Goal: Task Accomplishment & Management: Complete application form

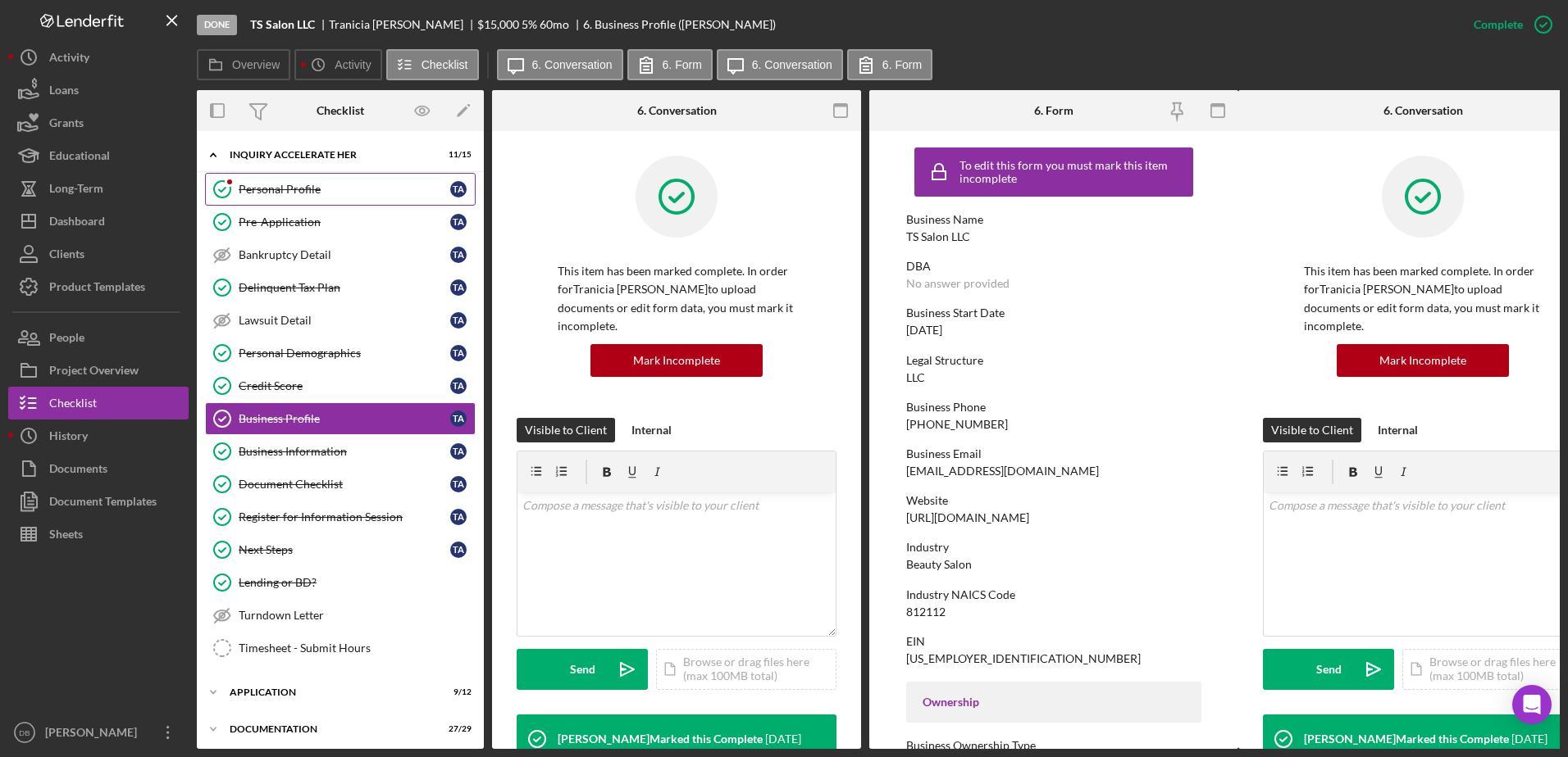
click at [302, 175] on link "Personal Profile Personal Profile T A" at bounding box center [340, 189] width 270 height 33
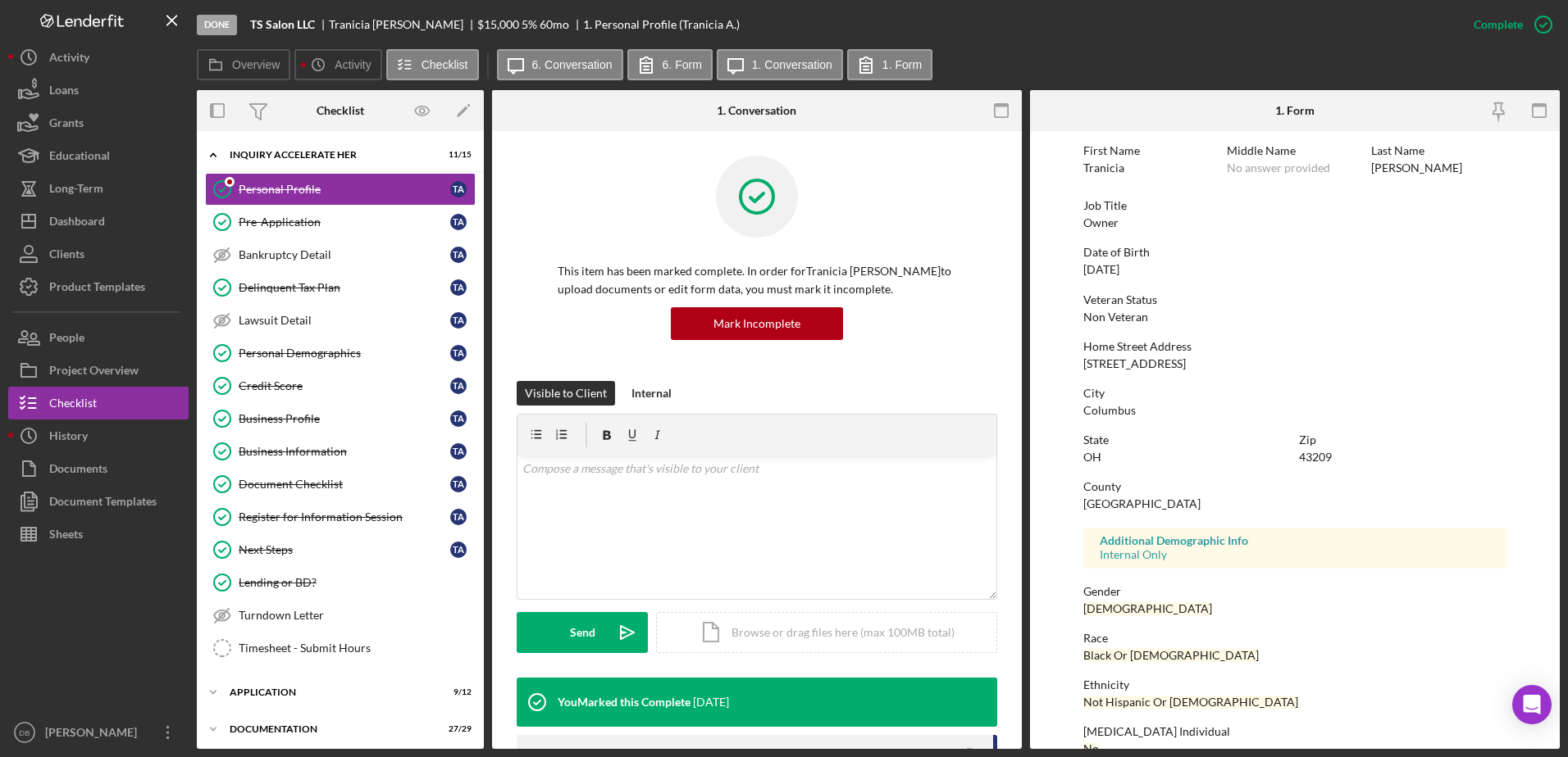
scroll to position [147, 0]
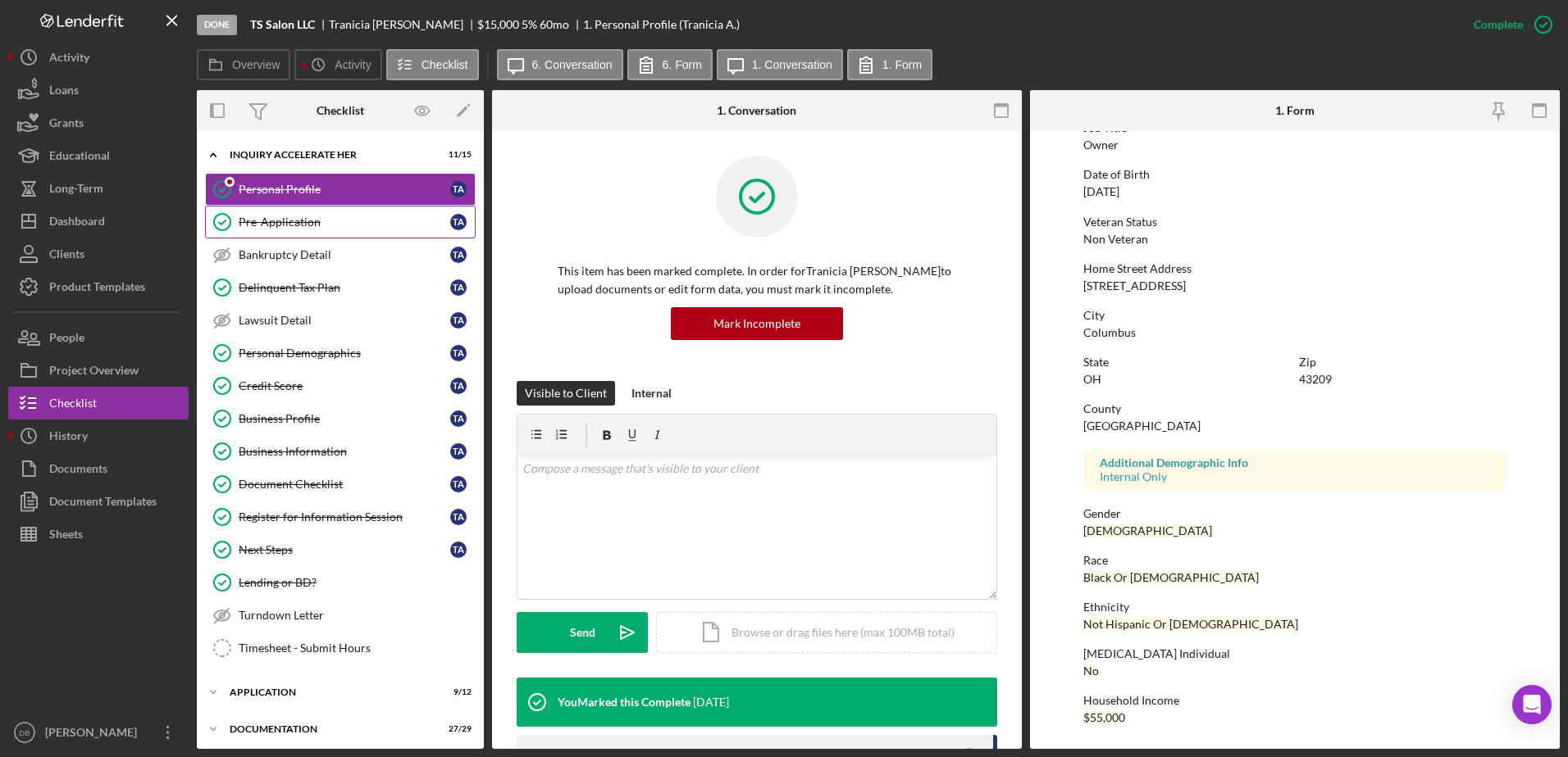
click at [318, 231] on link "Pre-Application Pre-Application T A" at bounding box center [340, 221] width 270 height 33
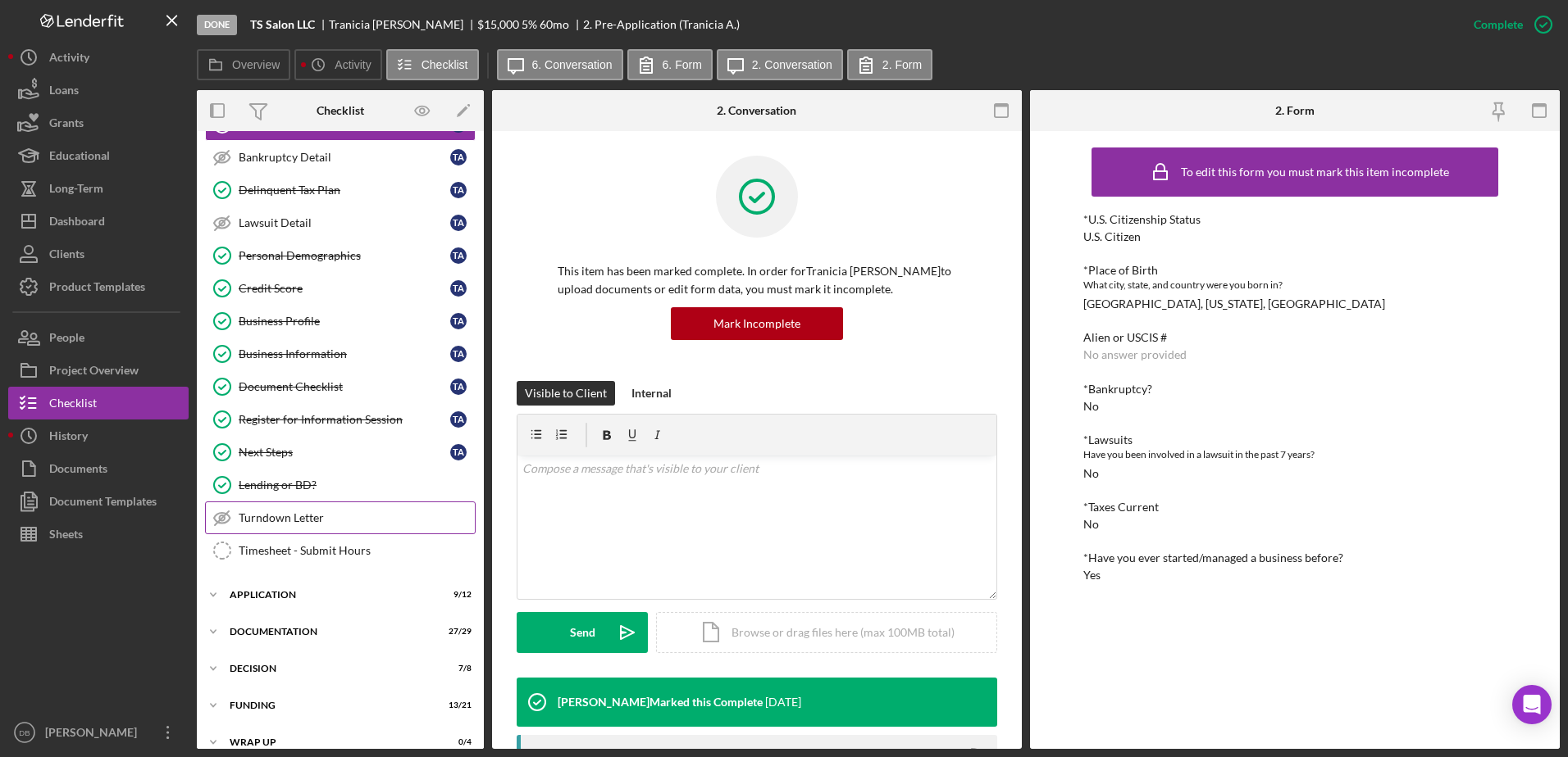
scroll to position [116, 0]
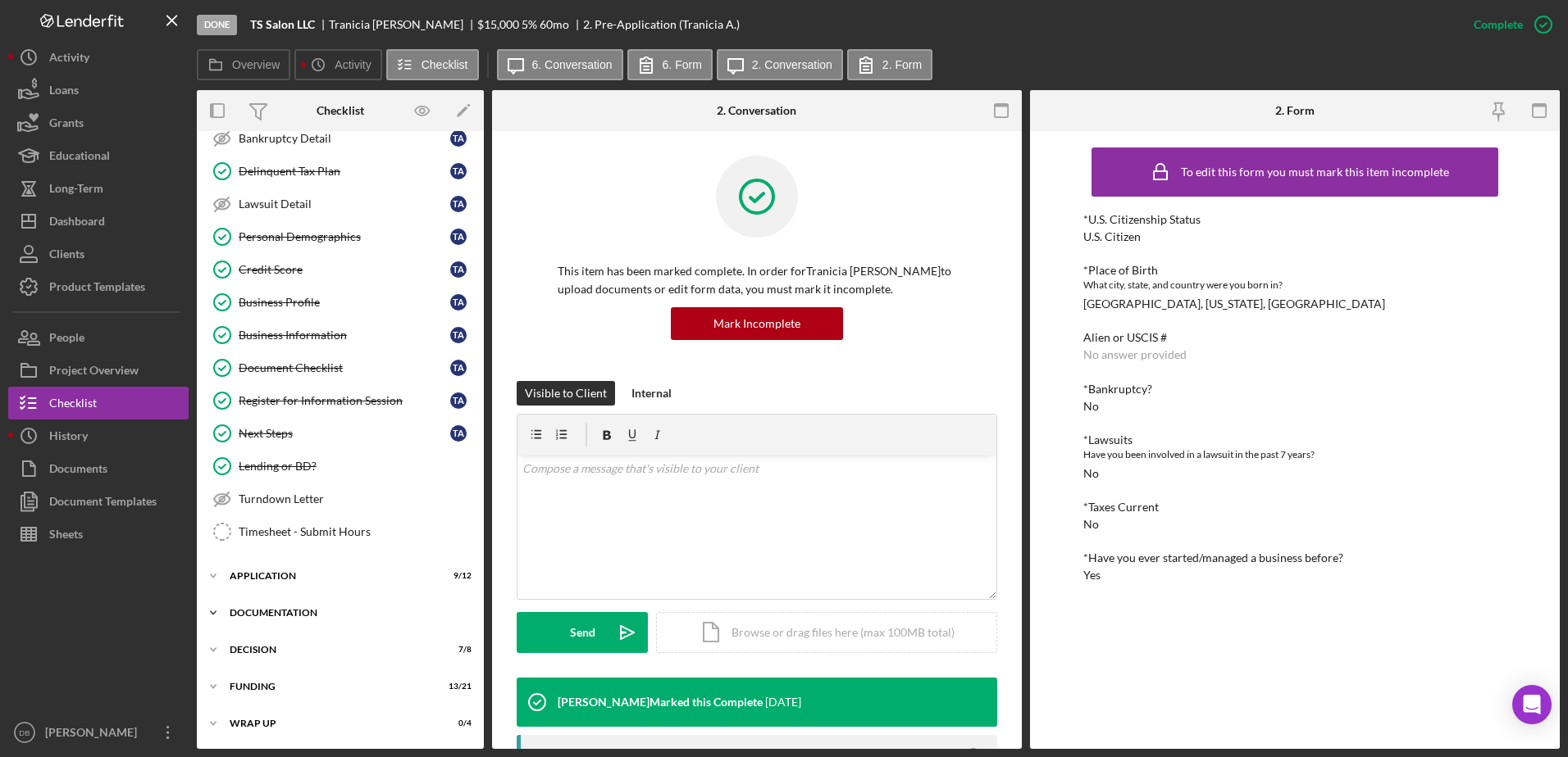
click at [268, 602] on div "Icon/Expander Documentation 27 / 29" at bounding box center [340, 612] width 287 height 33
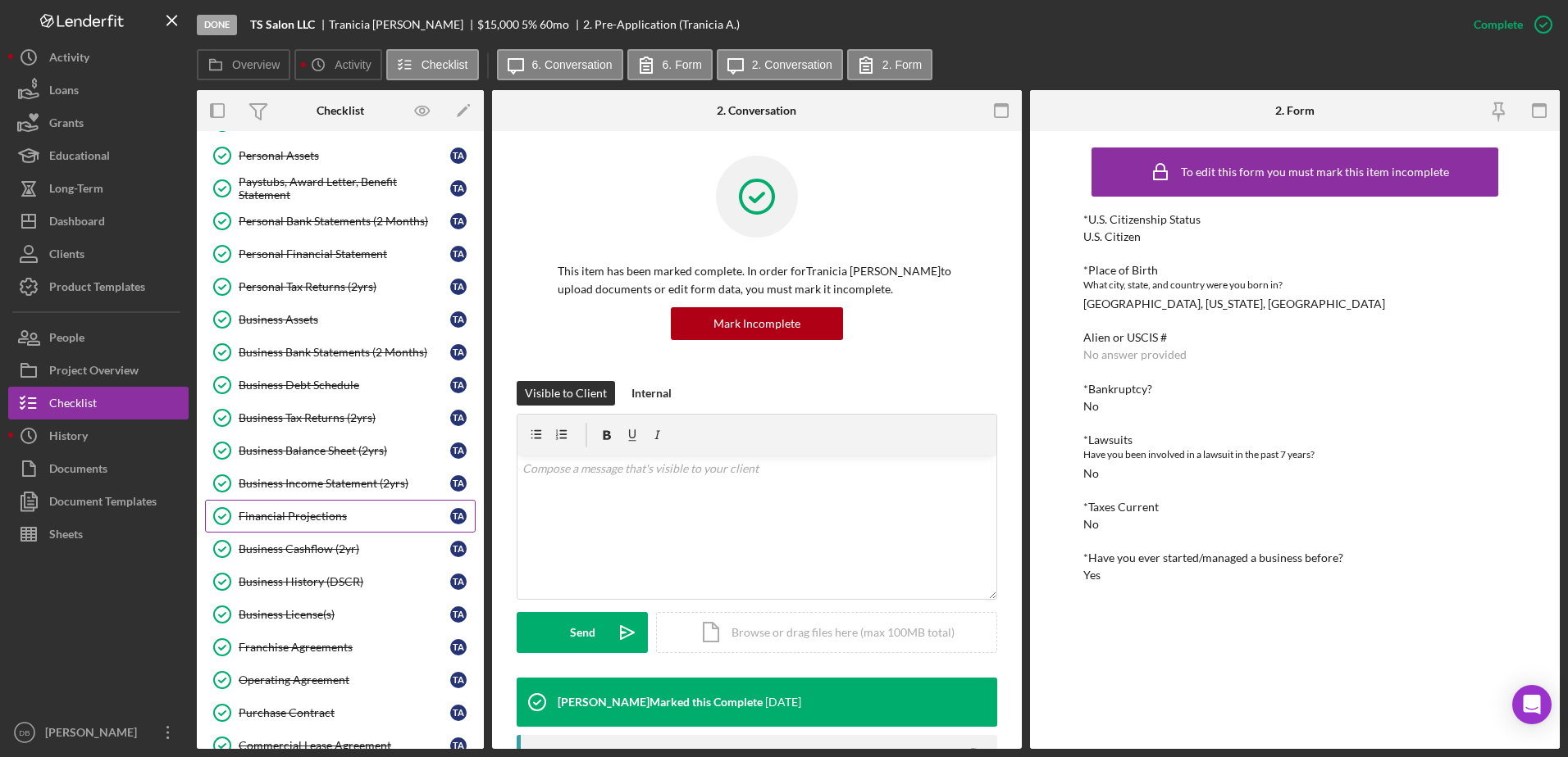
scroll to position [1076, 0]
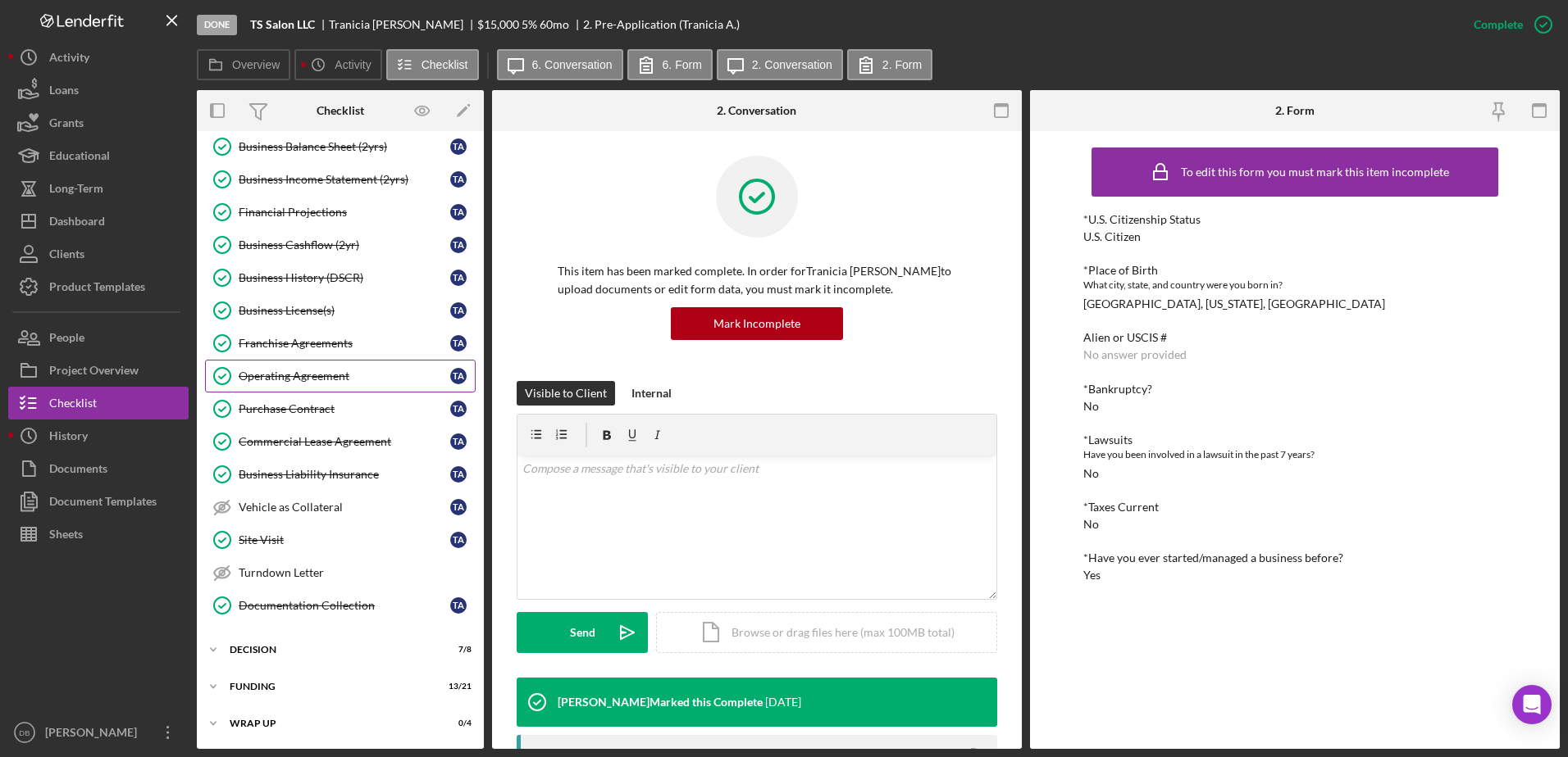
click at [285, 381] on div "Operating Agreement" at bounding box center [344, 376] width 211 height 13
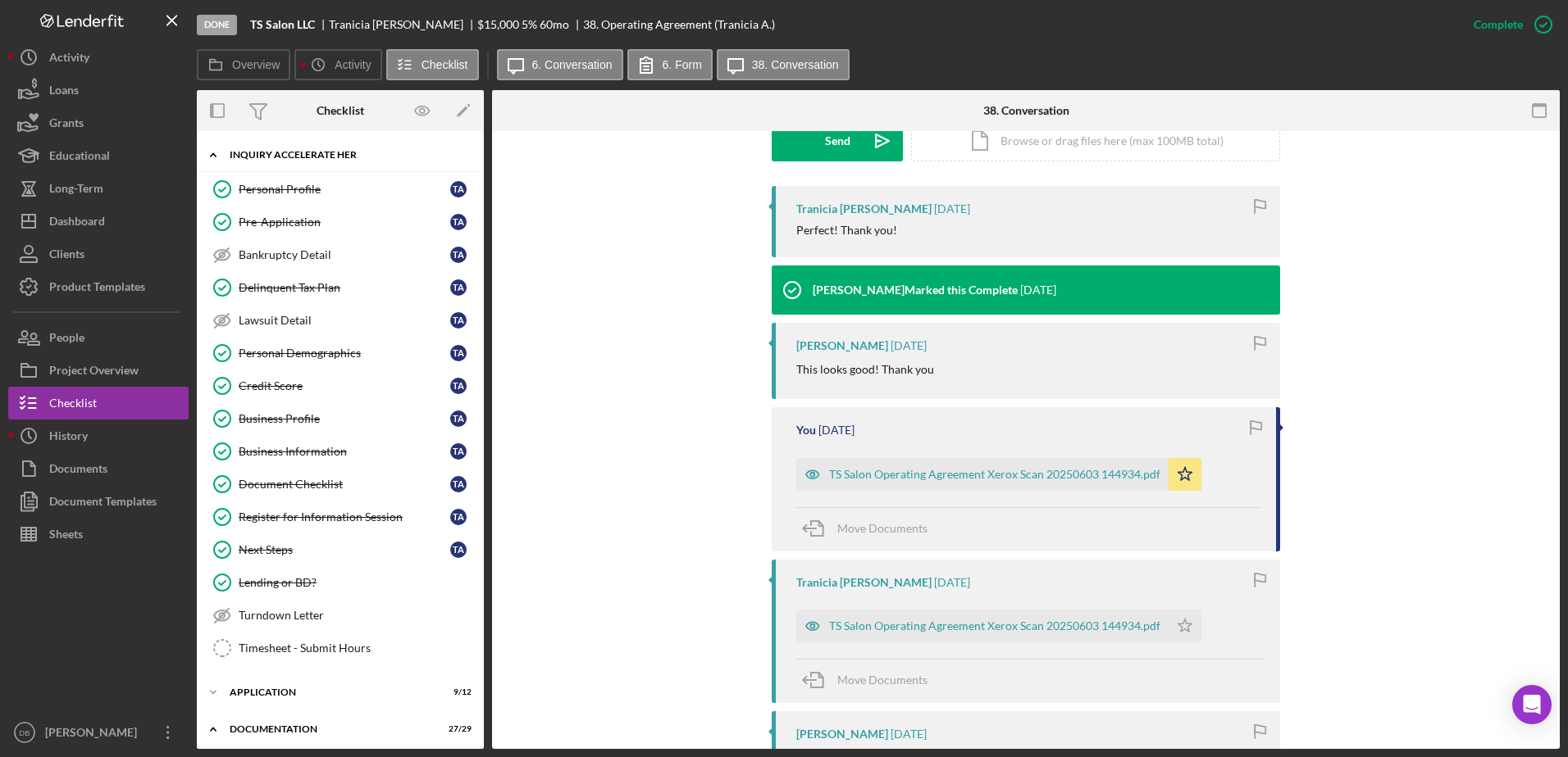
click at [387, 157] on div "Inquiry Accelerate Her" at bounding box center [345, 155] width 233 height 10
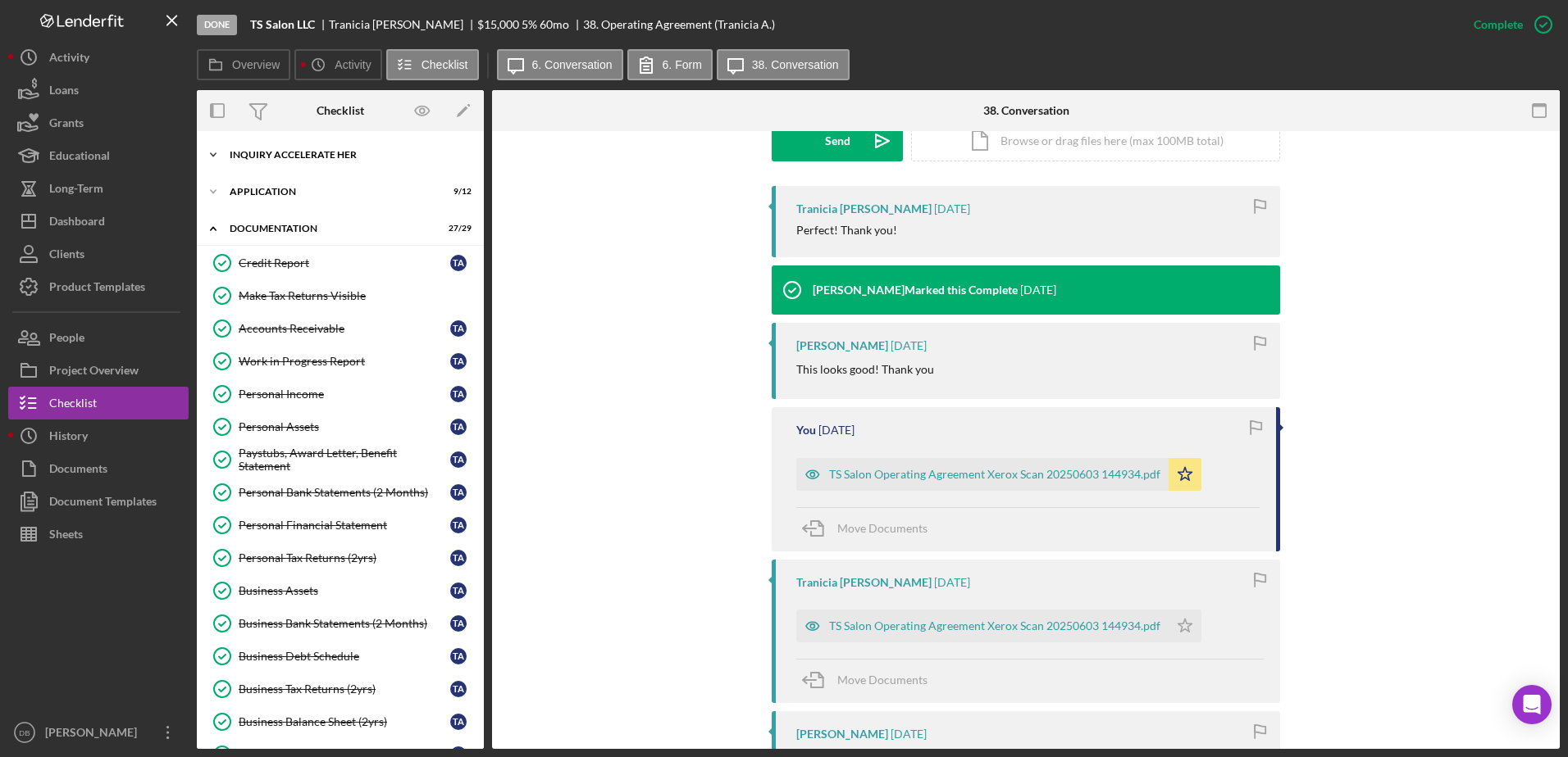
click at [386, 149] on div "Icon/Expander Inquiry Accelerate Her 11 / 15" at bounding box center [340, 154] width 287 height 33
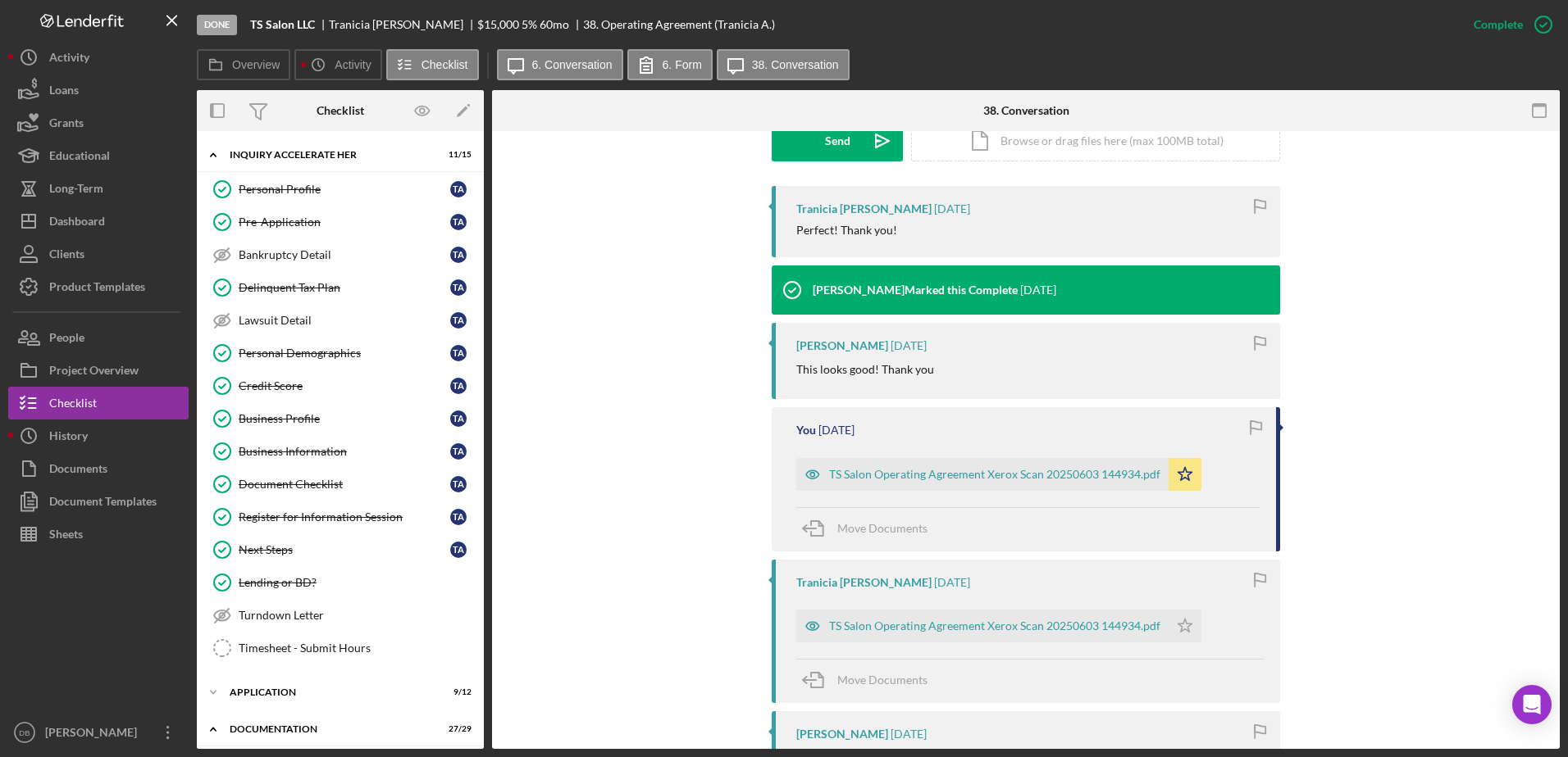
drag, startPoint x: 392, startPoint y: 185, endPoint x: 562, endPoint y: 223, distance: 174.2
click at [393, 187] on div "Personal Profile" at bounding box center [344, 189] width 211 height 13
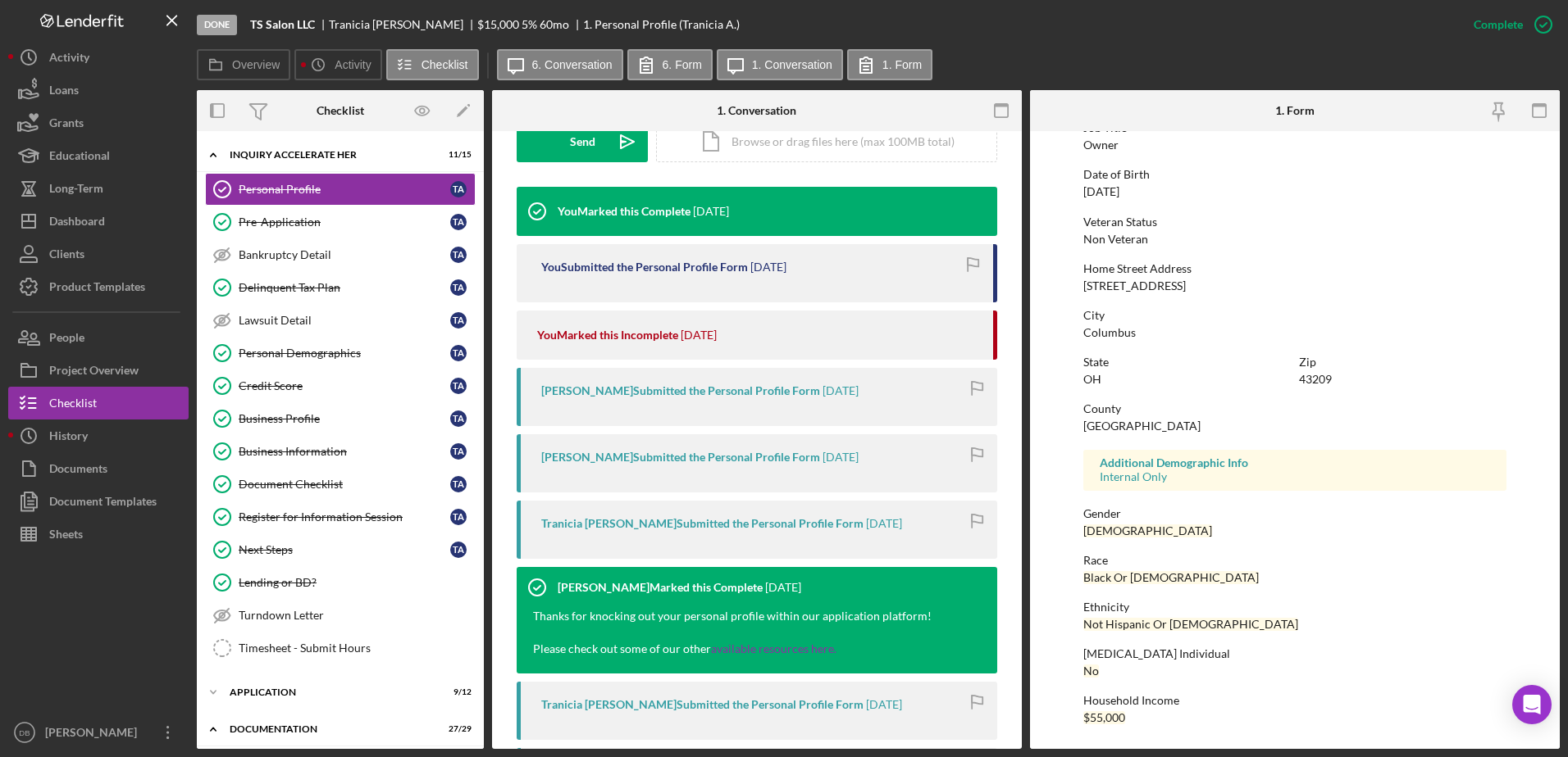
scroll to position [492, 0]
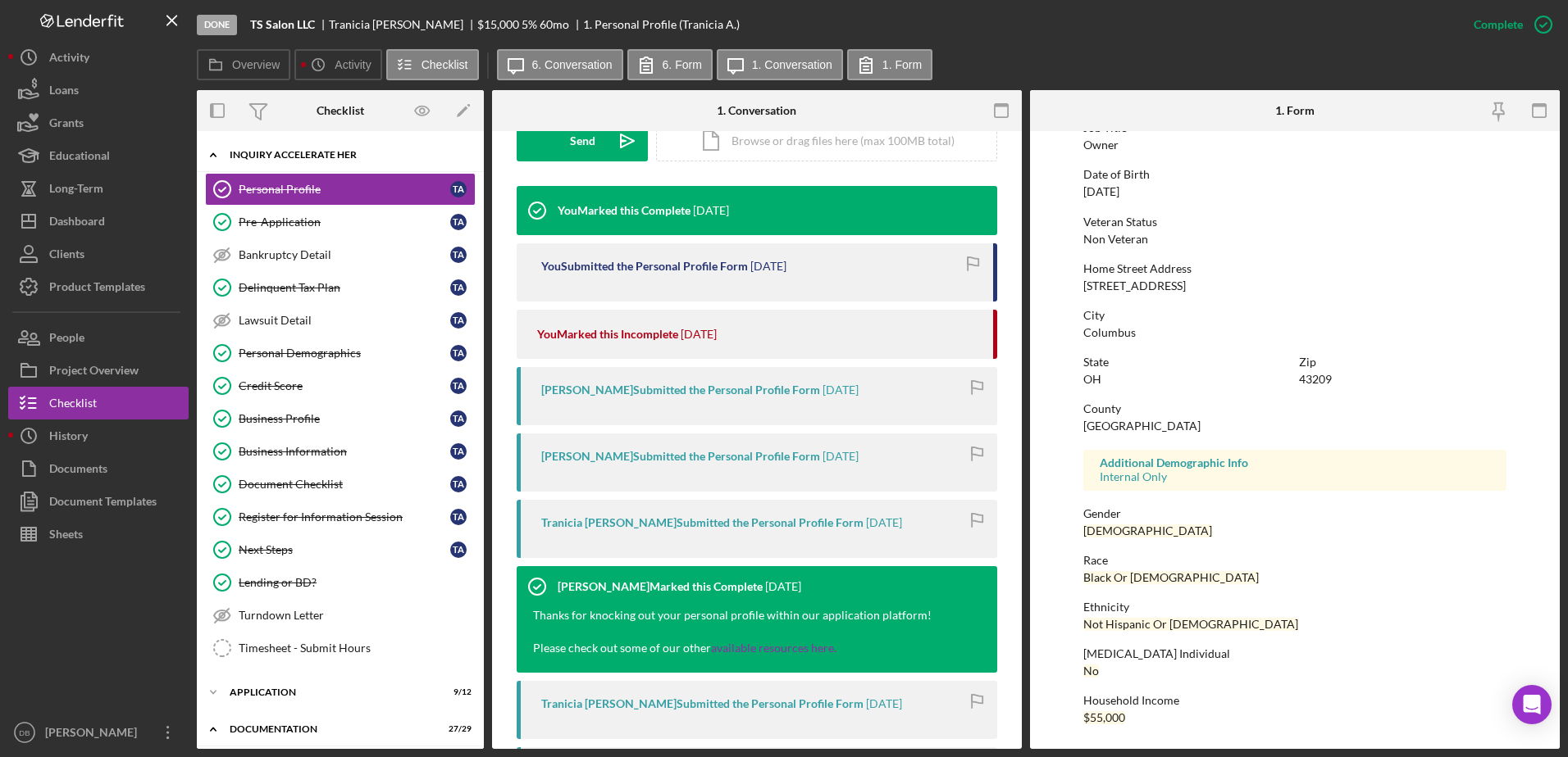
click at [278, 150] on div "Inquiry Accelerate Her" at bounding box center [345, 155] width 233 height 10
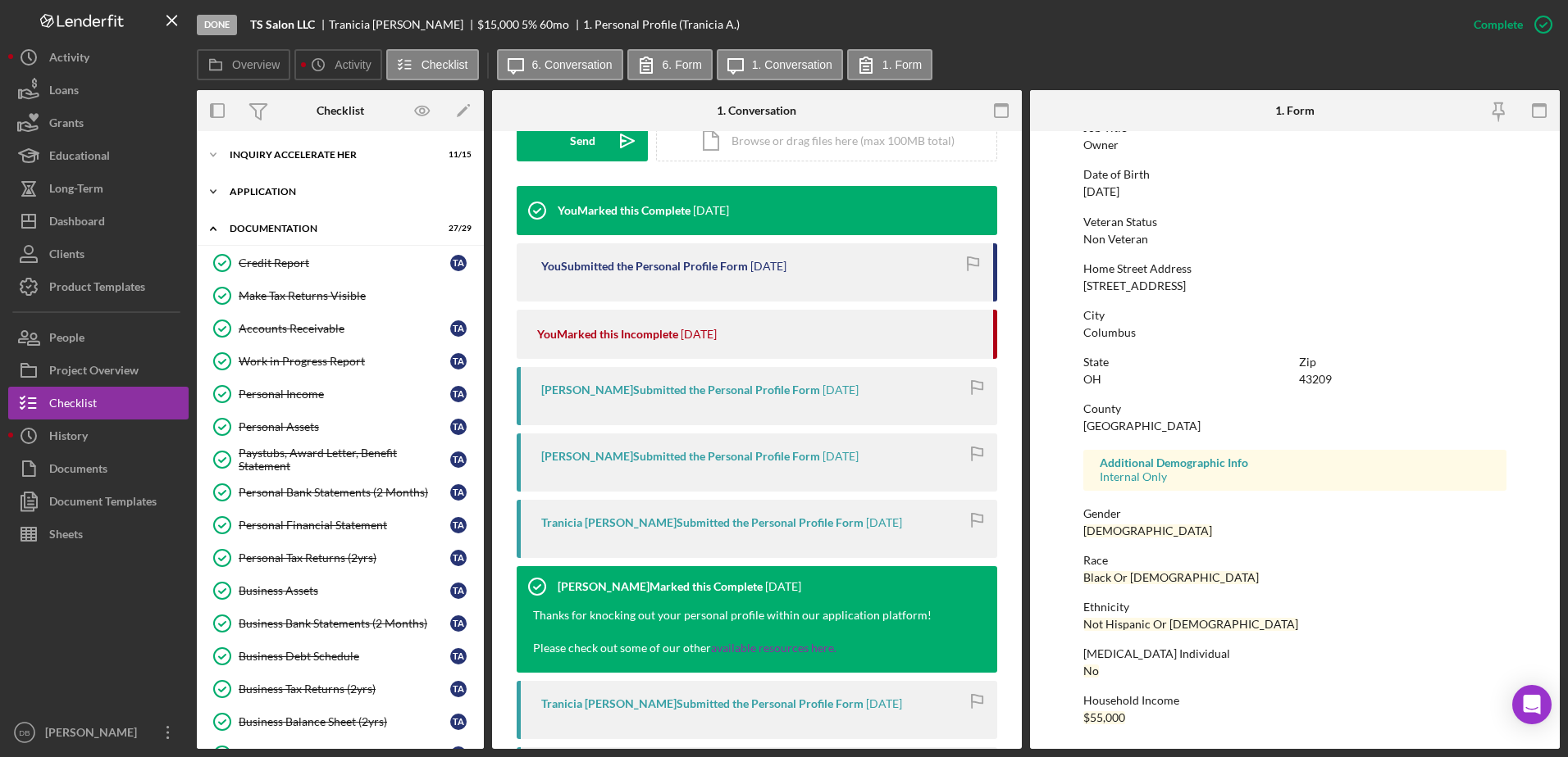
click at [284, 198] on div "Icon/Expander Application 9 / 12" at bounding box center [340, 191] width 287 height 33
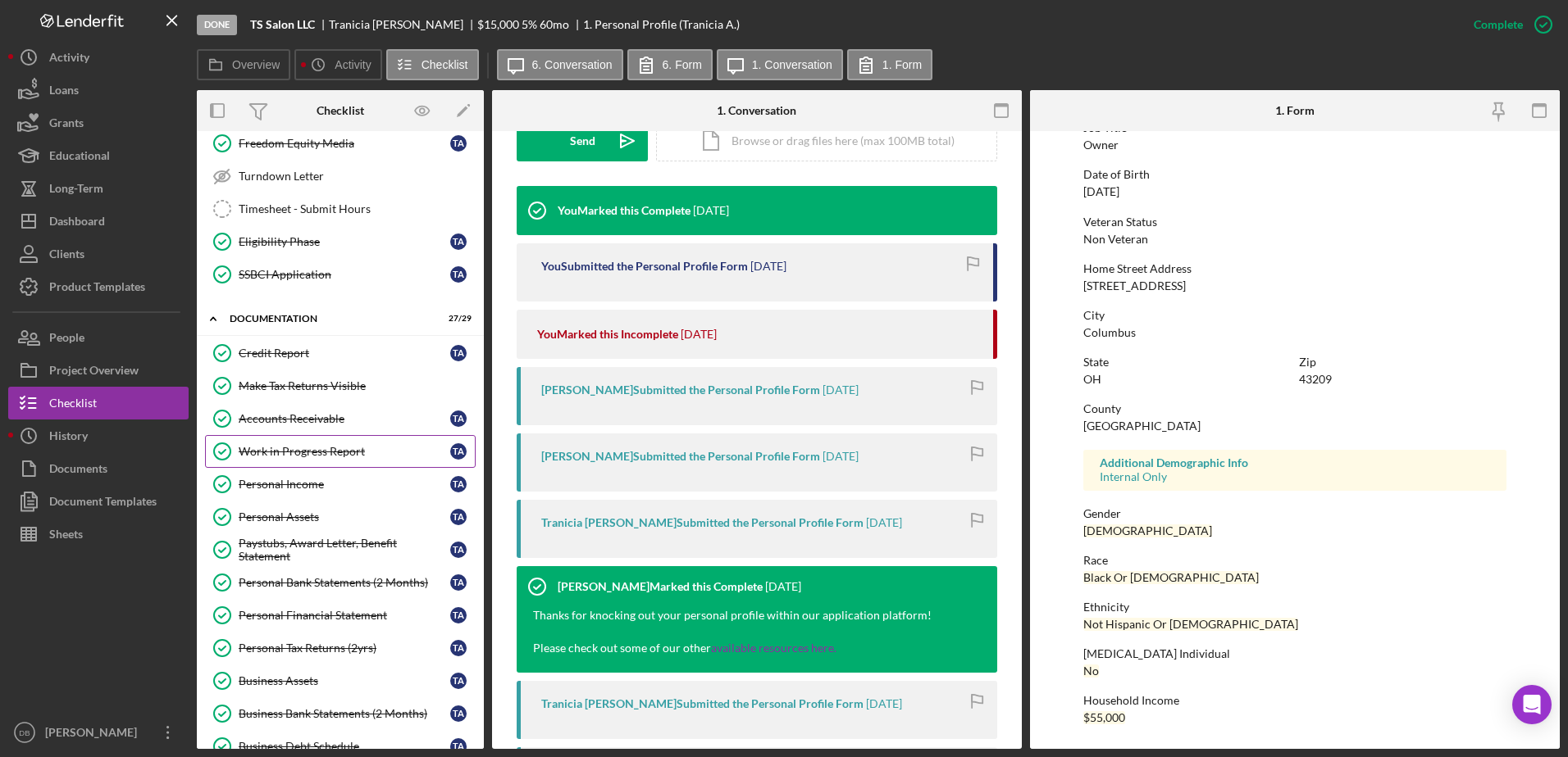
scroll to position [328, 0]
